Goal: Browse casually

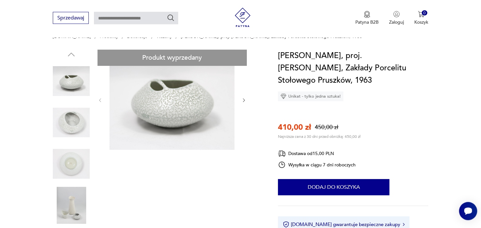
scroll to position [68, 0]
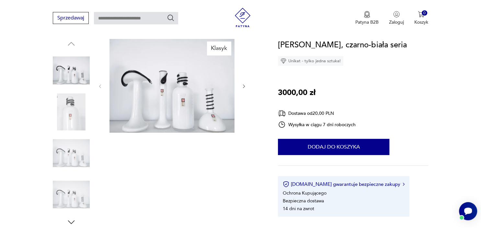
scroll to position [68, 0]
